Goal: Task Accomplishment & Management: Manage account settings

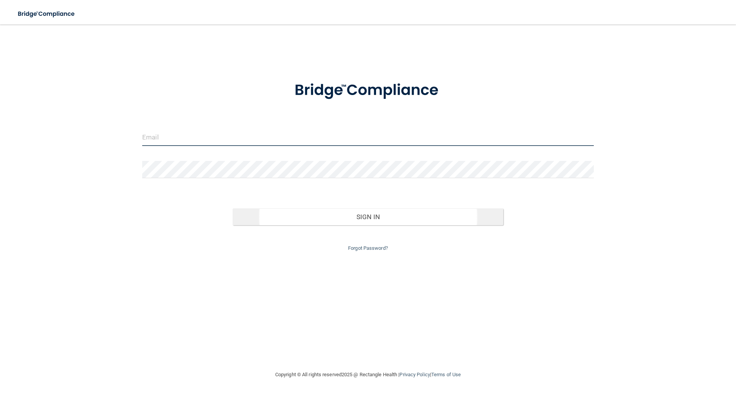
type input "[PERSON_NAME][EMAIL_ADDRESS][DOMAIN_NAME]"
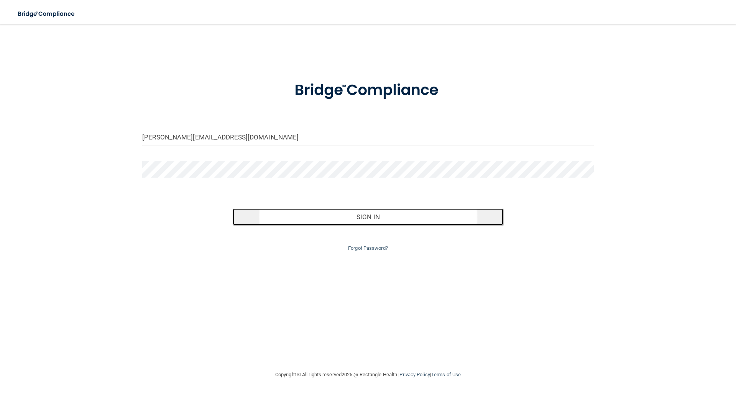
click at [387, 221] on button "Sign In" at bounding box center [368, 216] width 271 height 17
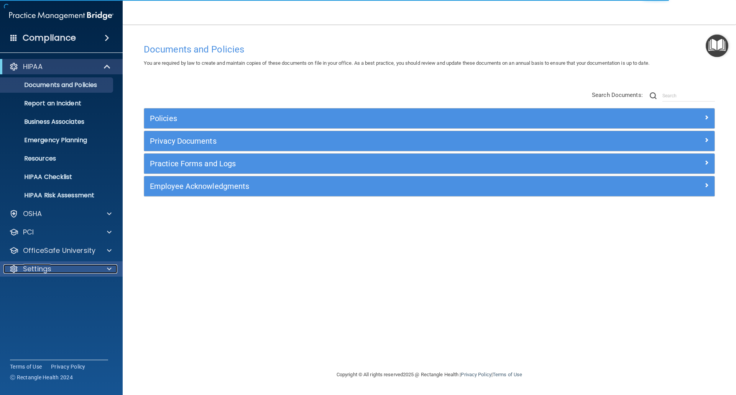
click at [44, 270] on p "Settings" at bounding box center [37, 268] width 28 height 9
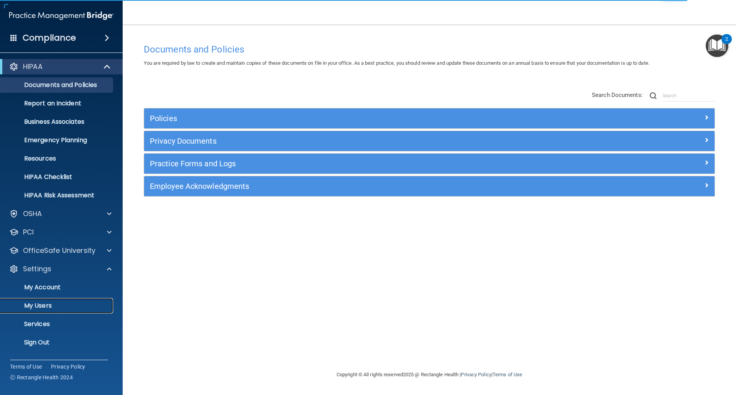
click at [39, 304] on p "My Users" at bounding box center [57, 306] width 105 height 8
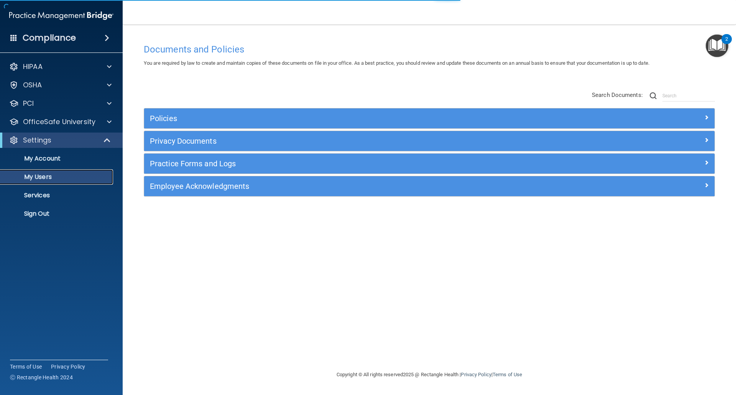
select select "20"
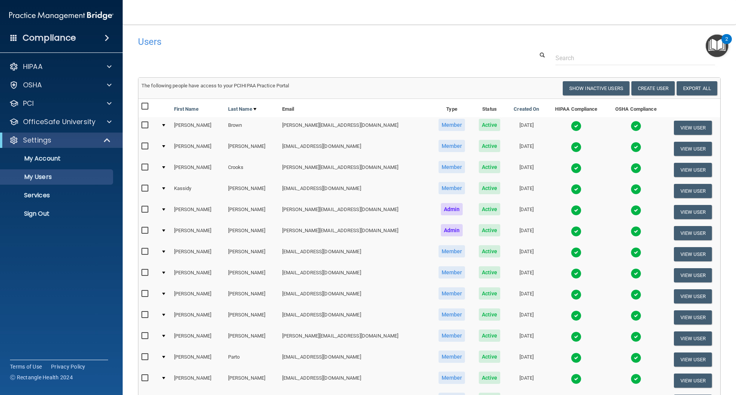
click at [147, 187] on input "checkbox" at bounding box center [145, 188] width 9 height 6
checkbox input "true"
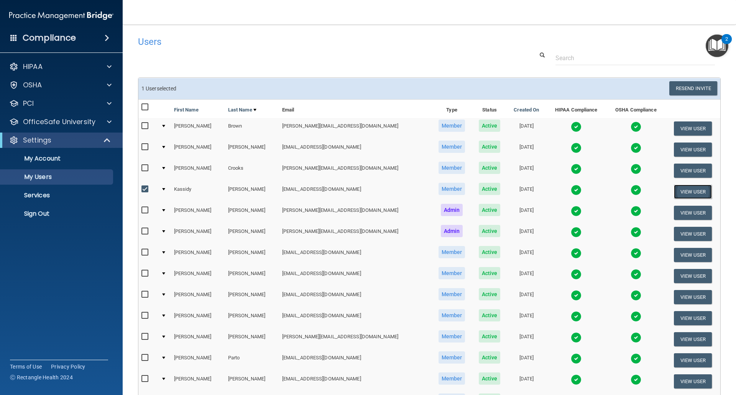
click at [676, 189] on button "View User" at bounding box center [693, 192] width 38 height 14
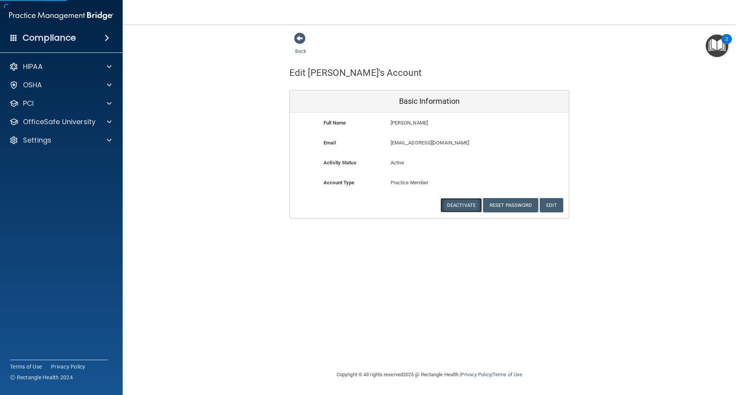
click at [466, 203] on button "Deactivate" at bounding box center [460, 205] width 41 height 14
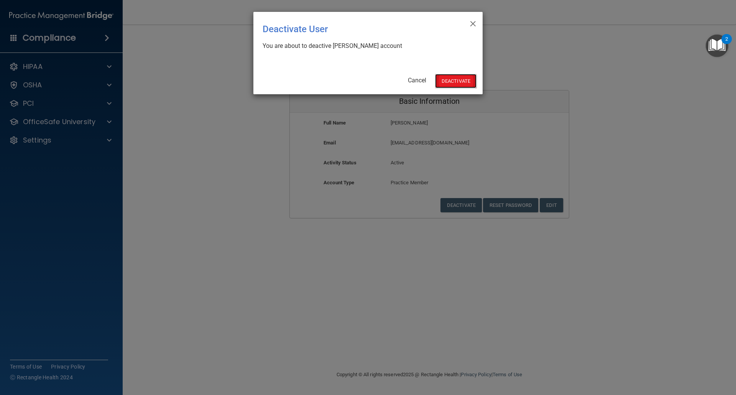
click at [456, 77] on button "Deactivate" at bounding box center [455, 81] width 41 height 14
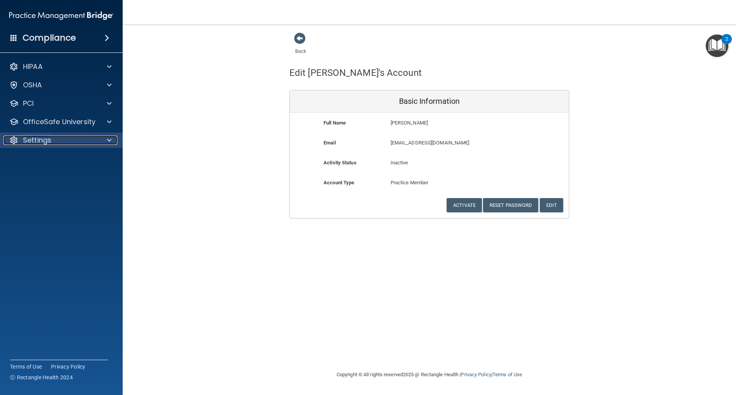
click at [39, 137] on p "Settings" at bounding box center [37, 140] width 28 height 9
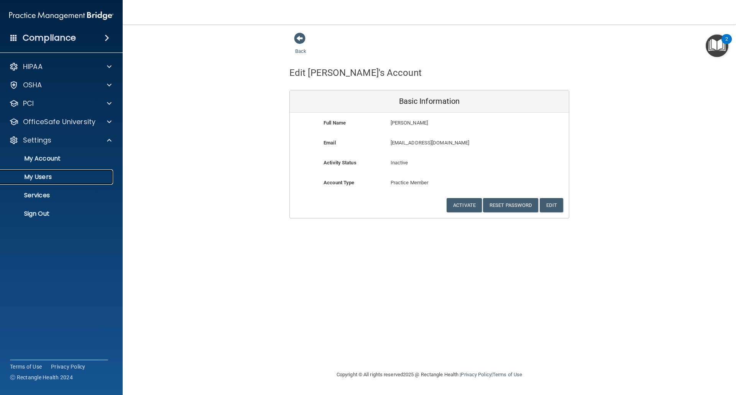
click at [36, 176] on p "My Users" at bounding box center [57, 177] width 105 height 8
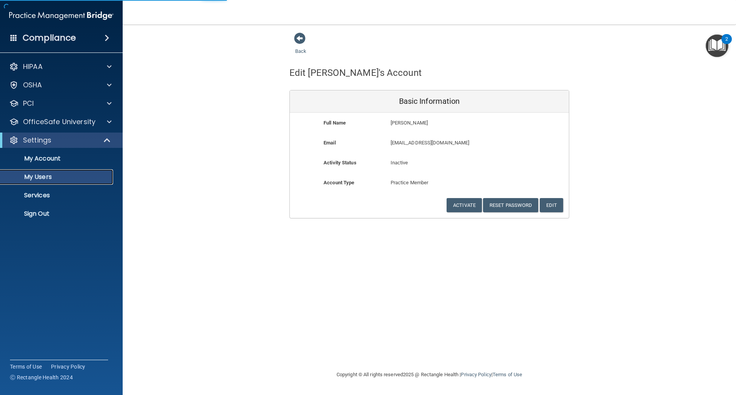
select select "20"
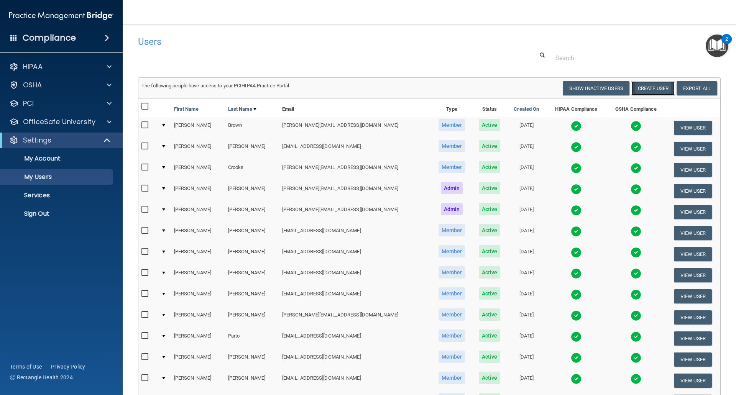
click at [652, 87] on button "Create User" at bounding box center [652, 88] width 43 height 14
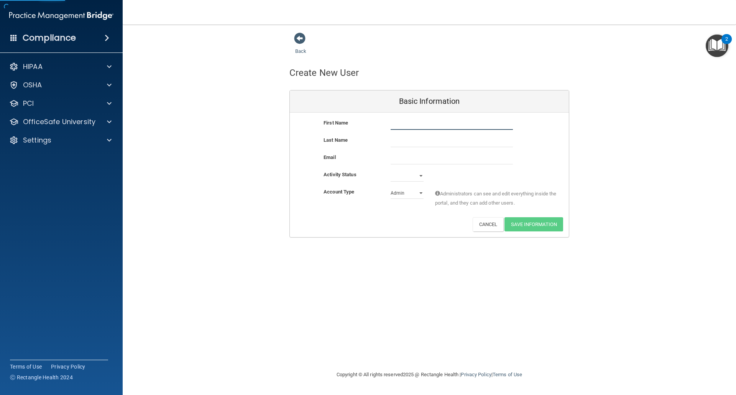
click at [406, 125] on input "text" at bounding box center [451, 123] width 122 height 11
type input "[PERSON_NAME]"
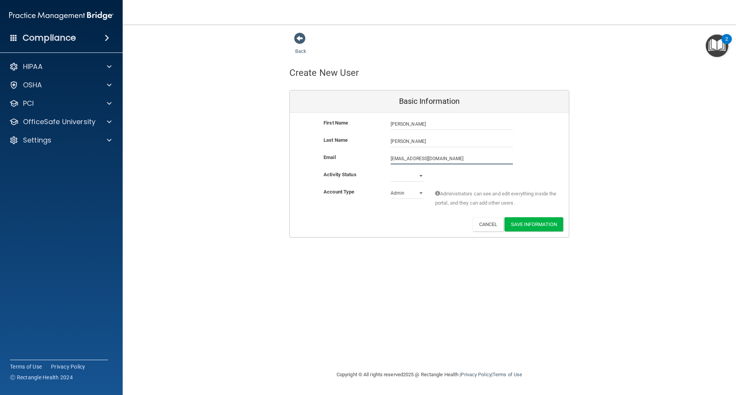
type input "[EMAIL_ADDRESS][DOMAIN_NAME]"
click at [420, 175] on select "Active Inactive" at bounding box center [406, 175] width 33 height 11
select select "active"
click at [390, 170] on select "Active Inactive" at bounding box center [406, 175] width 33 height 11
click at [418, 195] on select "Admin Member" at bounding box center [406, 192] width 33 height 11
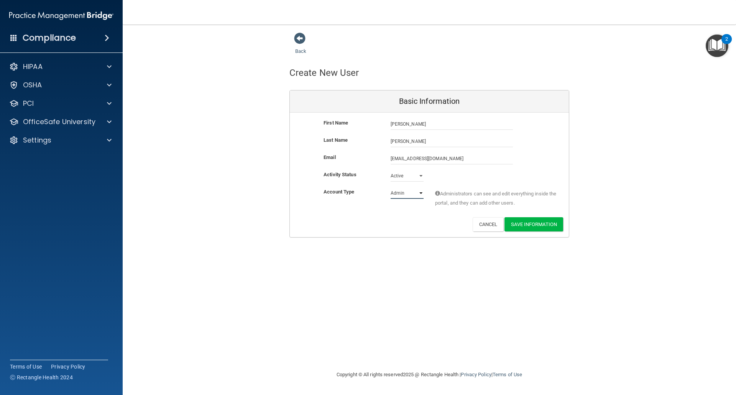
select select "practice_member"
click at [390, 187] on select "Admin Member" at bounding box center [406, 192] width 33 height 11
click at [534, 225] on button "Save Information" at bounding box center [533, 224] width 59 height 14
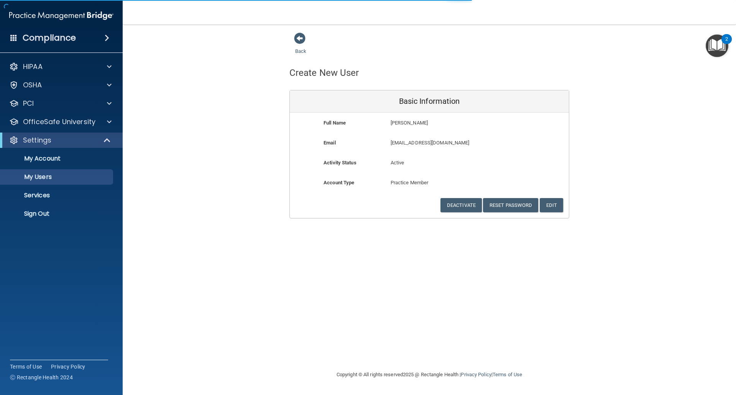
select select "20"
